Goal: Transaction & Acquisition: Book appointment/travel/reservation

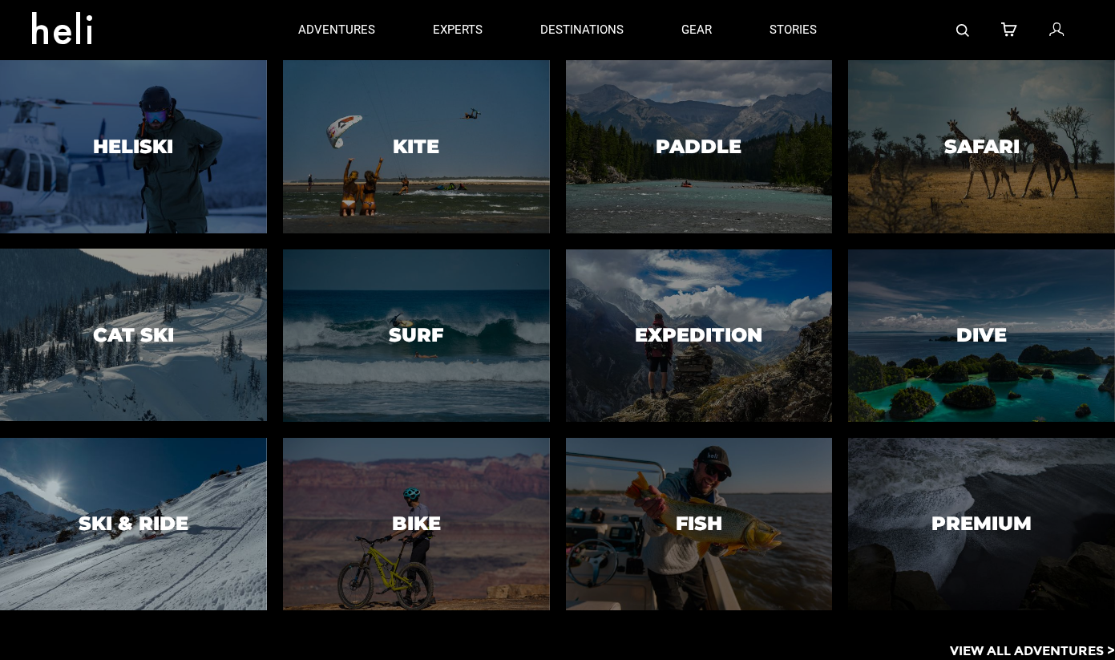
click at [131, 479] on div at bounding box center [134, 523] width 272 height 176
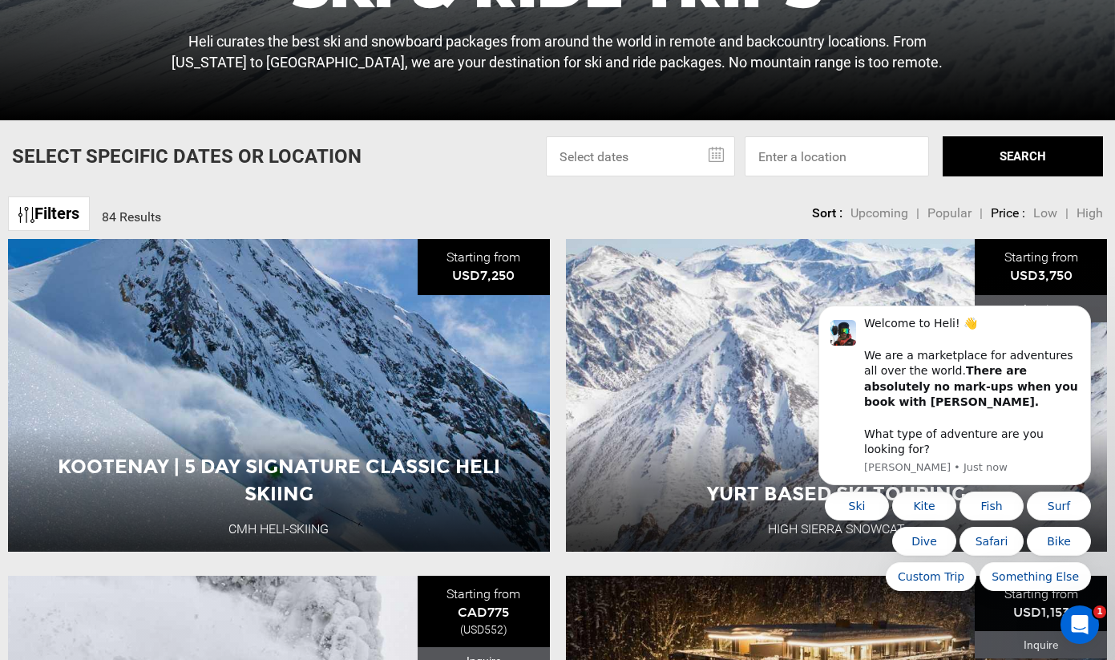
click at [800, 164] on input at bounding box center [837, 156] width 184 height 40
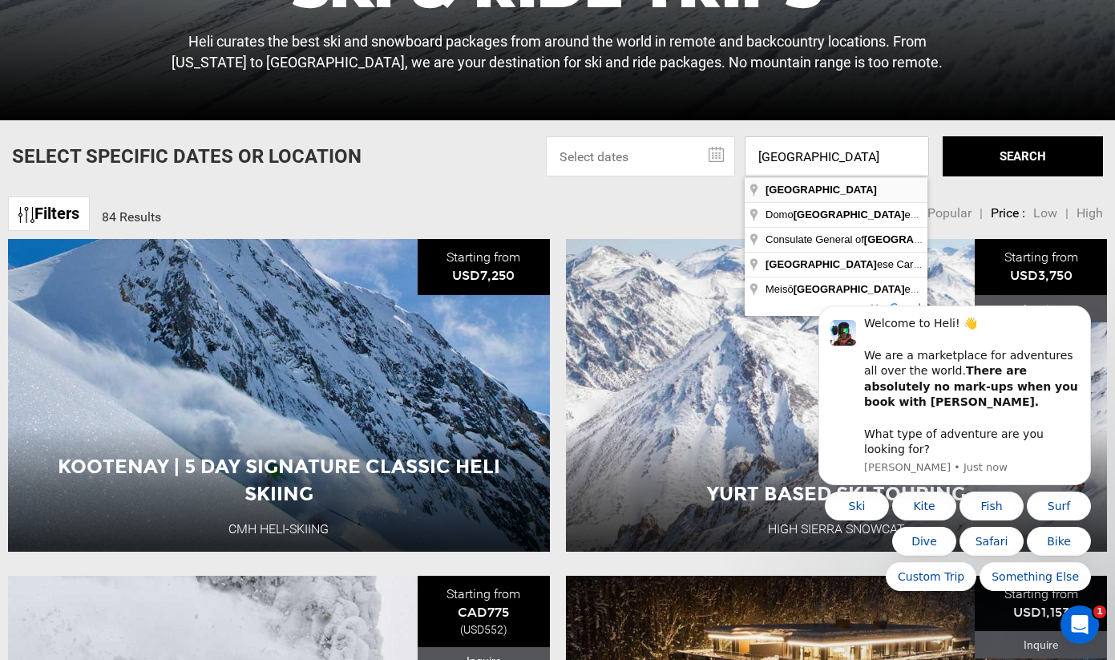
type input "[GEOGRAPHIC_DATA]"
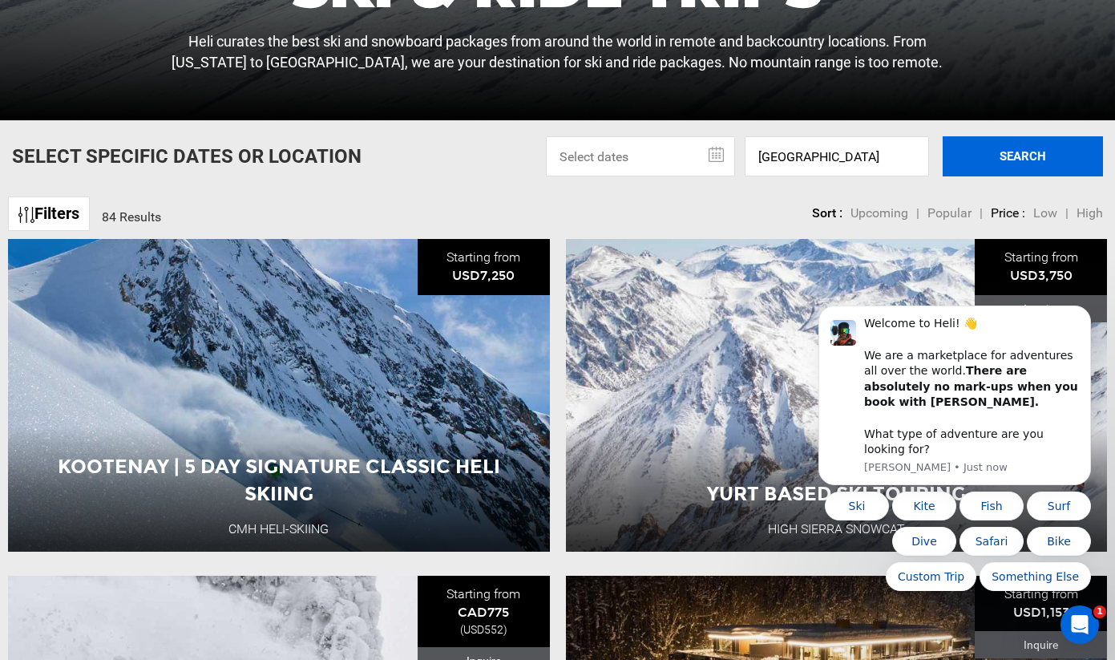
click at [1029, 163] on button "SEARCH" at bounding box center [1023, 156] width 160 height 40
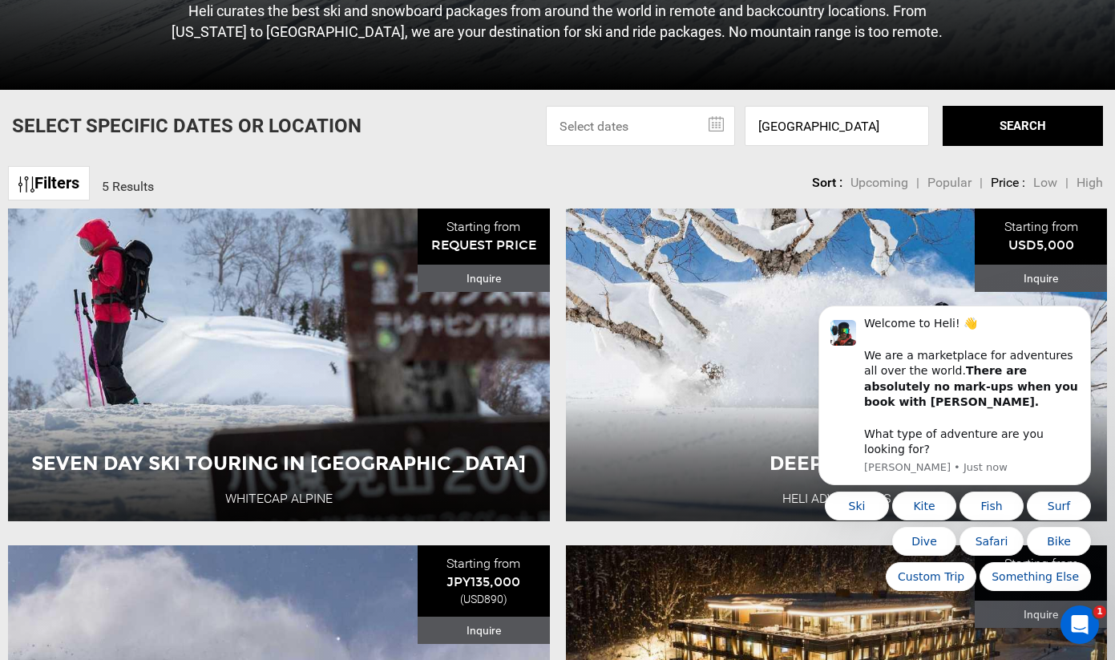
scroll to position [500, 0]
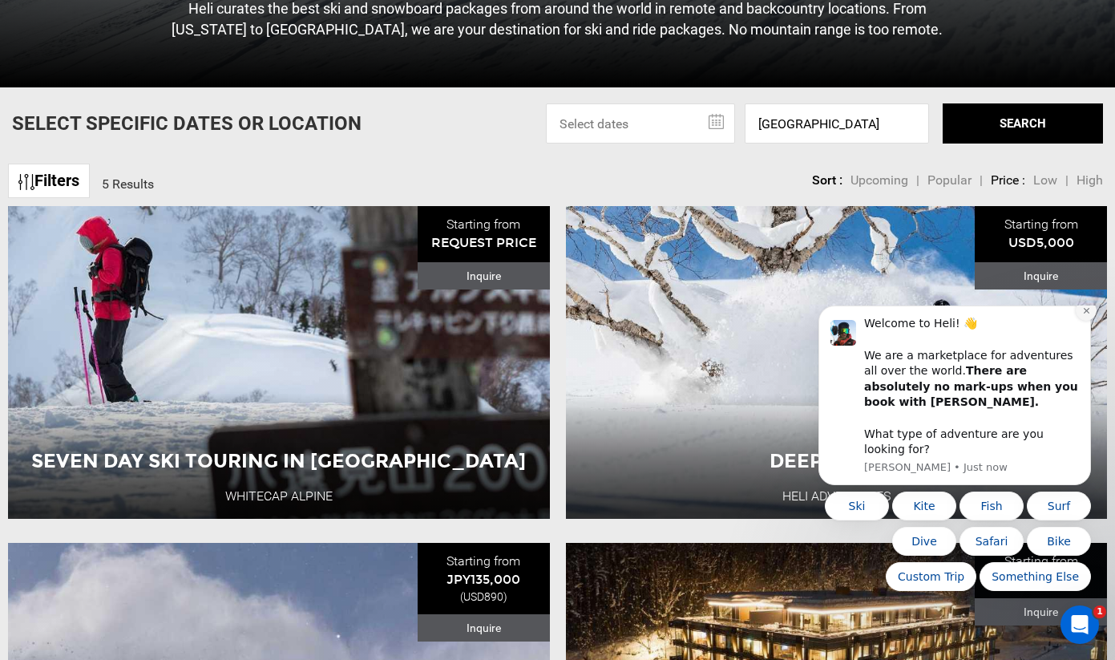
click at [1085, 313] on icon "Dismiss notification" at bounding box center [1086, 311] width 6 height 6
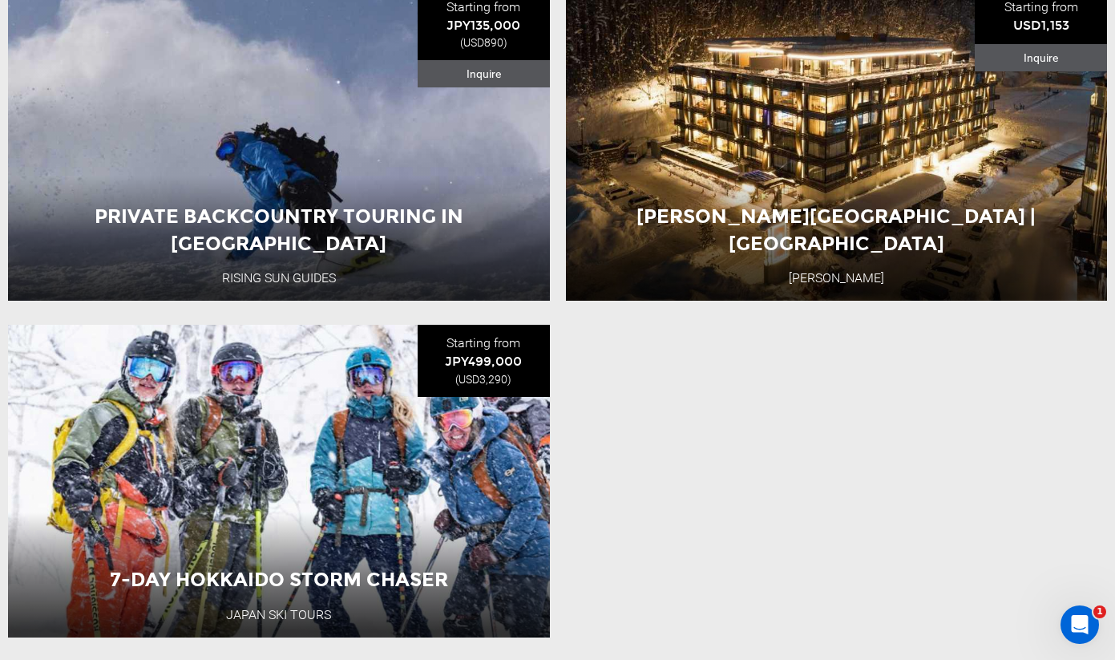
scroll to position [1097, 0]
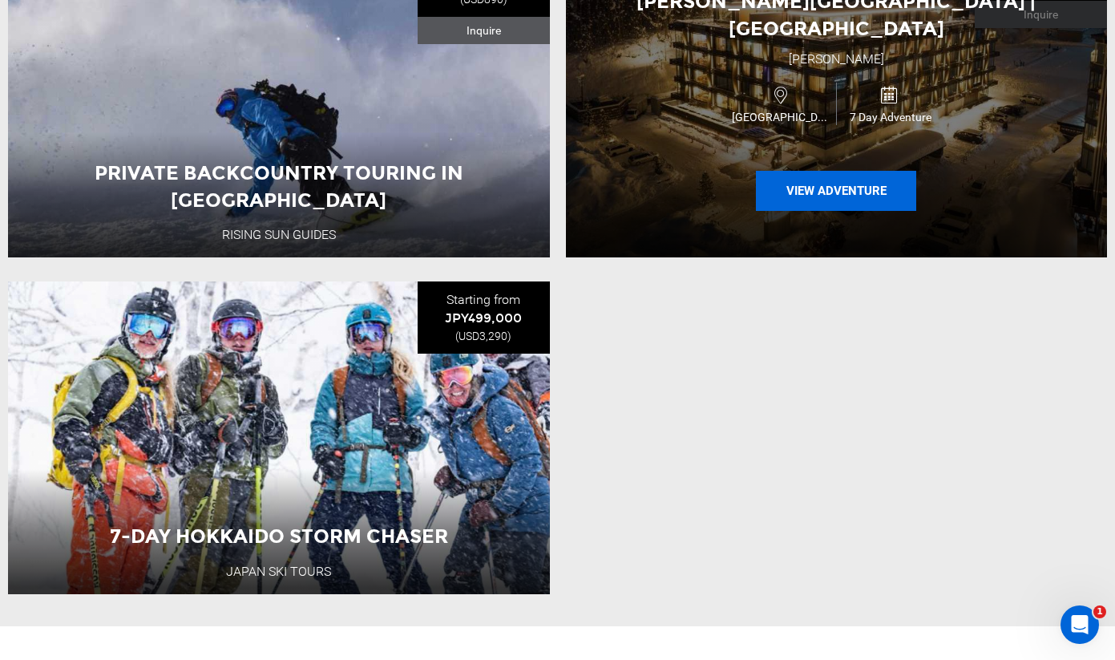
click at [812, 177] on button "View Adventure" at bounding box center [836, 191] width 160 height 40
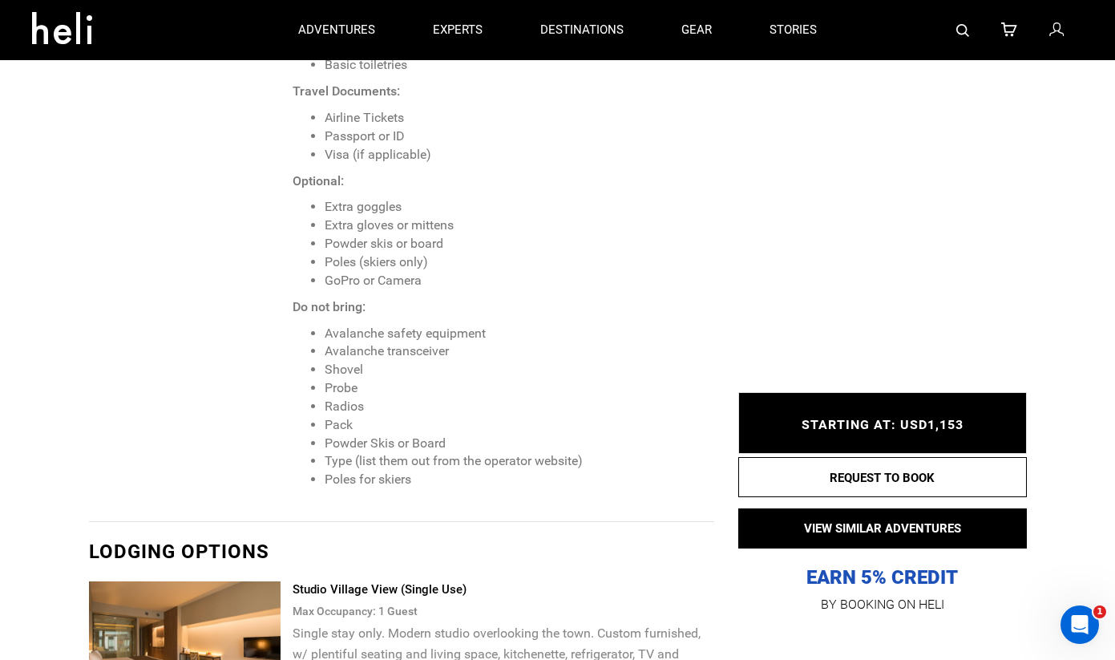
scroll to position [2255, 0]
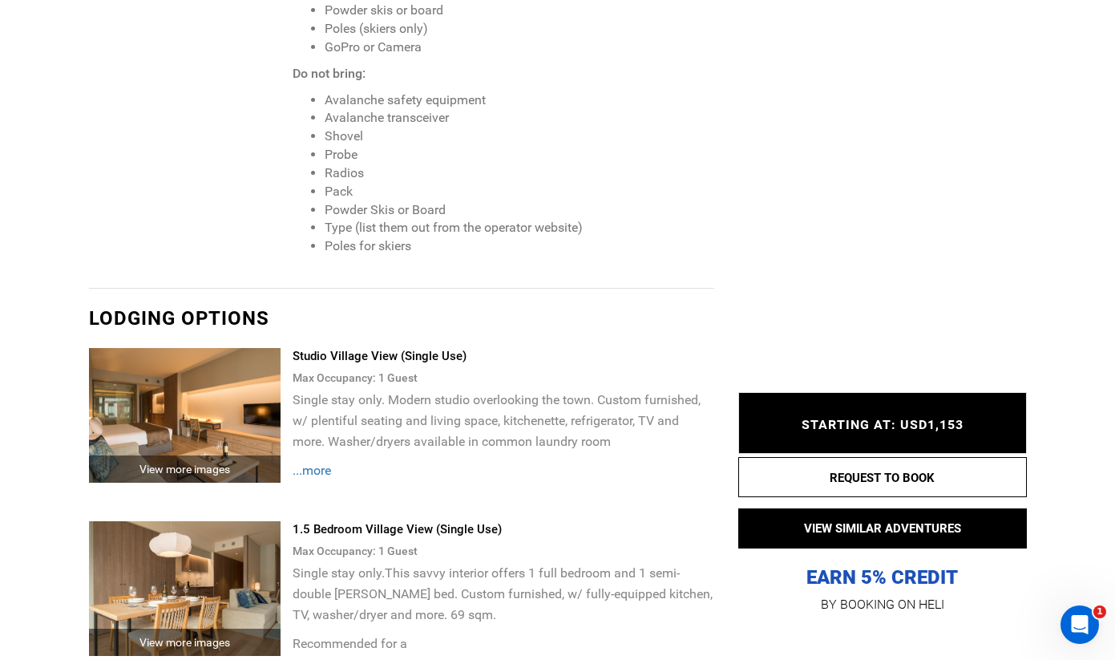
click at [641, 237] on li "Poles for skiers" at bounding box center [519, 246] width 389 height 18
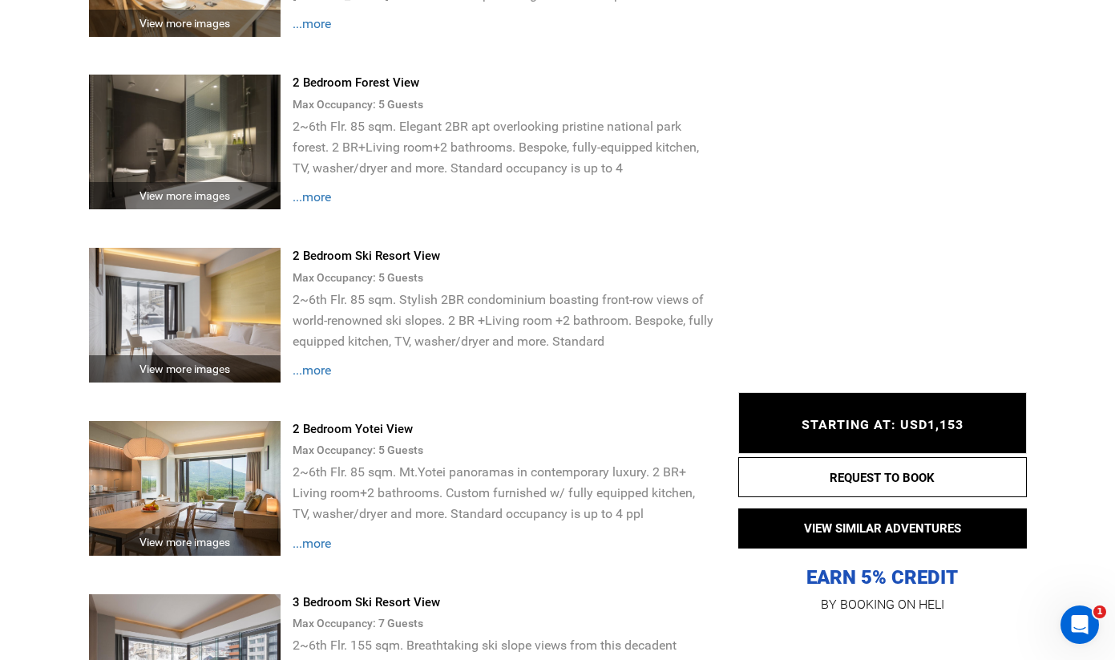
scroll to position [3476, 0]
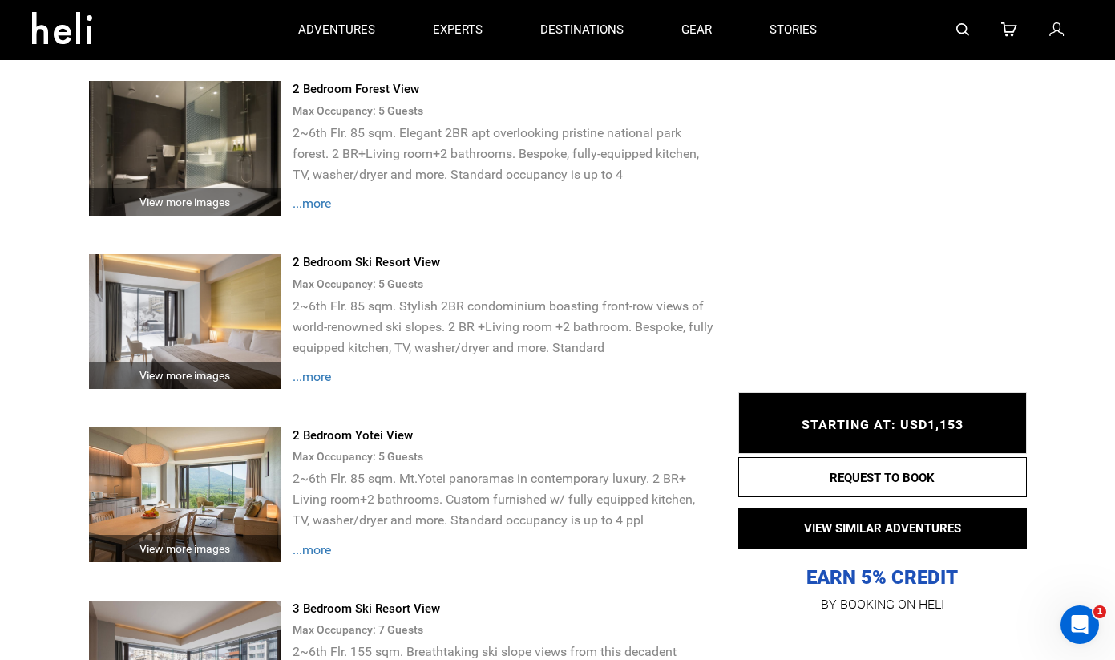
click at [317, 196] on span "...more" at bounding box center [312, 203] width 38 height 15
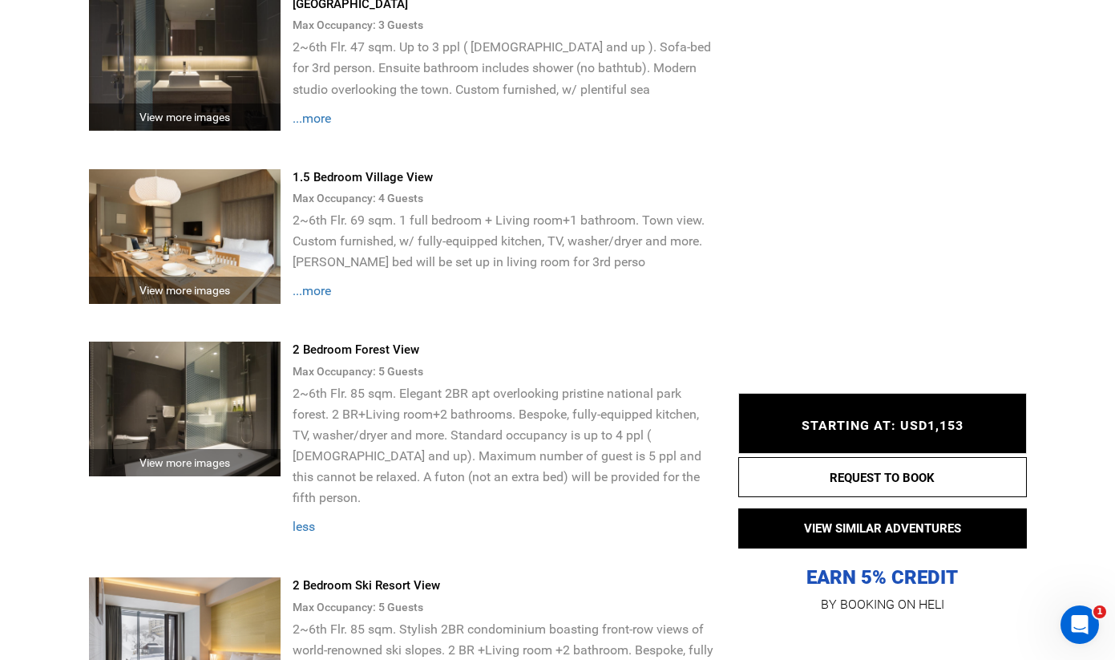
scroll to position [3217, 0]
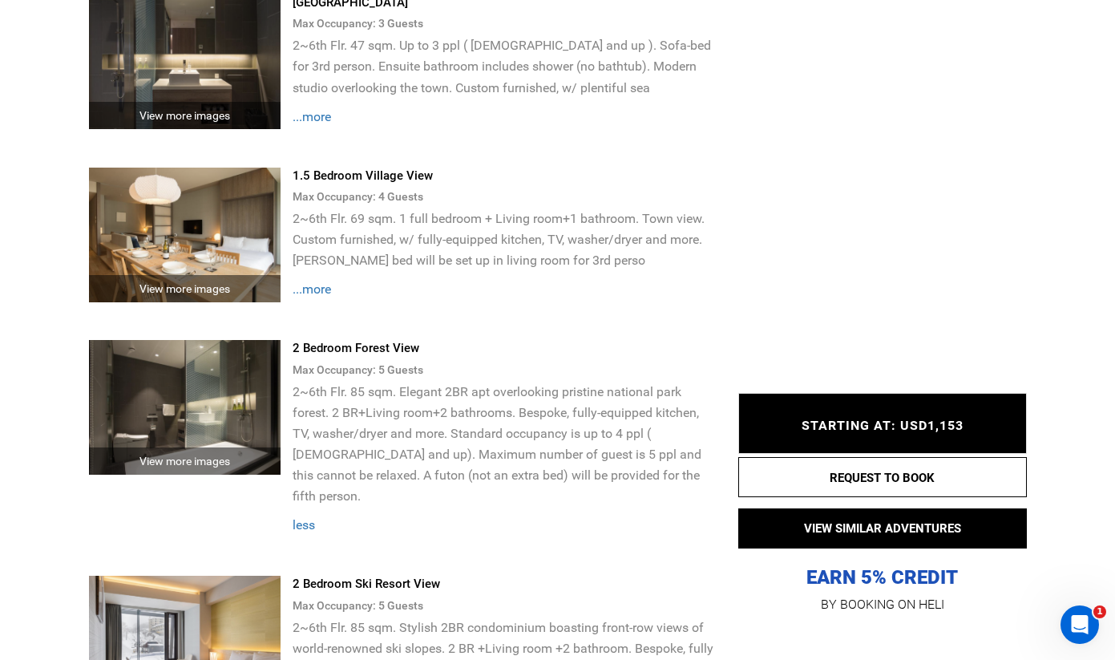
click at [313, 281] on span "...more" at bounding box center [312, 288] width 38 height 15
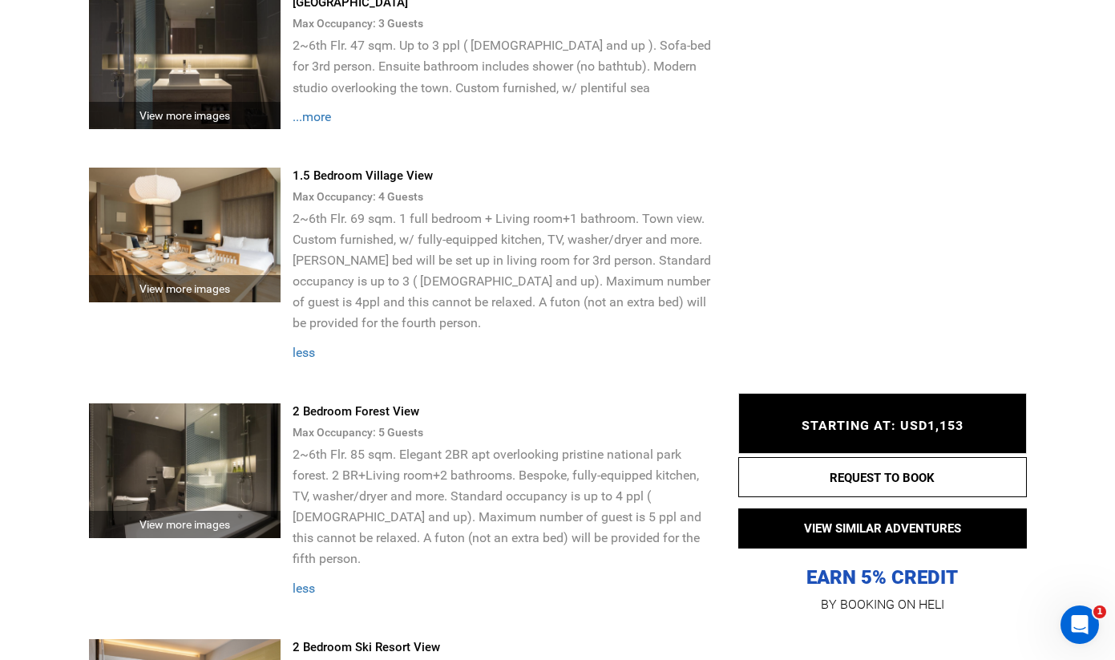
click at [511, 254] on p "2~6th Flr. 69 sqm. 1 full bedroom + Living room+1 bathroom. Town view. Custom f…" at bounding box center [503, 270] width 421 height 125
click at [428, 259] on p "2~6th Flr. 69 sqm. 1 full bedroom + Living room+1 bathroom. Town view. Custom f…" at bounding box center [503, 270] width 421 height 125
click at [443, 283] on p "2~6th Flr. 69 sqm. 1 full bedroom + Living room+1 bathroom. Town view. Custom f…" at bounding box center [503, 270] width 421 height 125
click at [223, 193] on img at bounding box center [185, 235] width 192 height 135
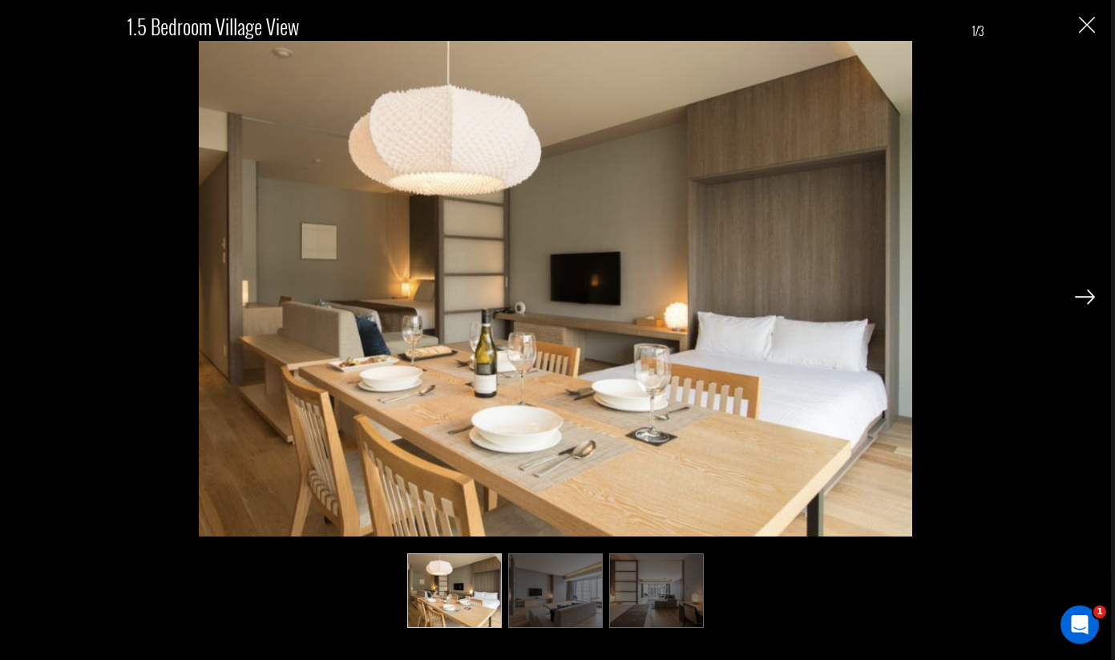
click at [1091, 34] on div "1.5 Bedroom Village View 1/3" at bounding box center [555, 313] width 1079 height 627
click at [1090, 34] on div "1.5 Bedroom Village View 1/3" at bounding box center [555, 313] width 1079 height 627
click at [1085, 18] on img "Close" at bounding box center [1087, 25] width 16 height 16
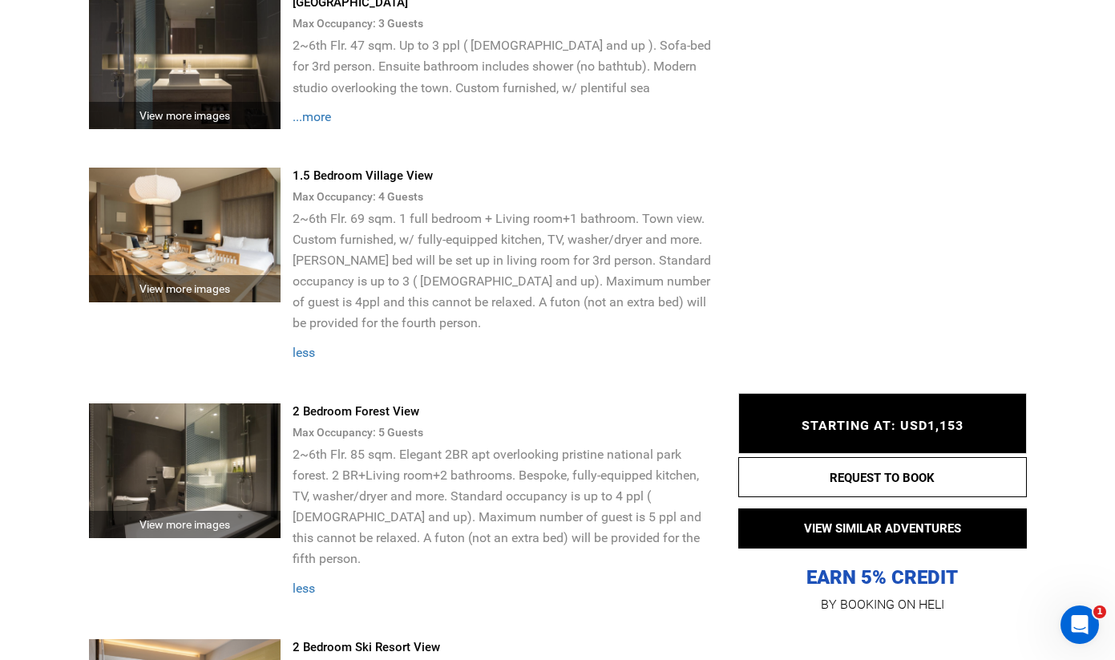
click at [335, 168] on div "1.5 Bedroom Village View" at bounding box center [503, 176] width 421 height 17
click at [342, 247] on p "2~6th Flr. 69 sqm. 1 full bedroom + Living room+1 bathroom. Town view. Custom f…" at bounding box center [503, 270] width 421 height 125
click at [867, 501] on p "EARN 5% CREDIT" at bounding box center [882, 497] width 289 height 185
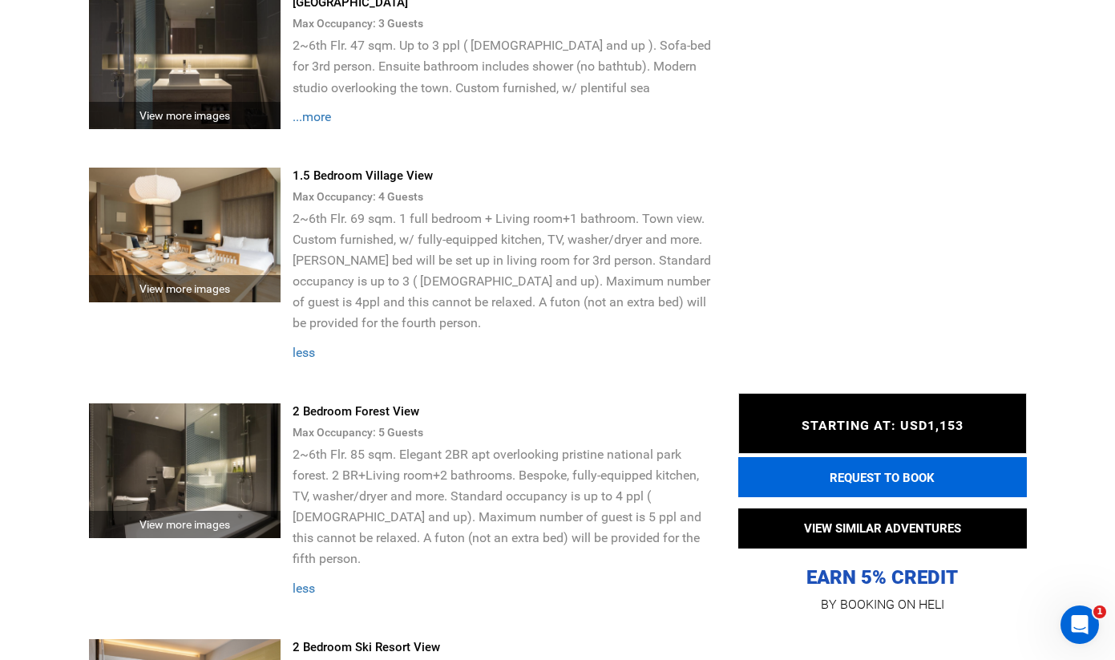
click at [868, 480] on button "REQUEST TO BOOK" at bounding box center [882, 477] width 289 height 40
